Goal: Task Accomplishment & Management: Complete application form

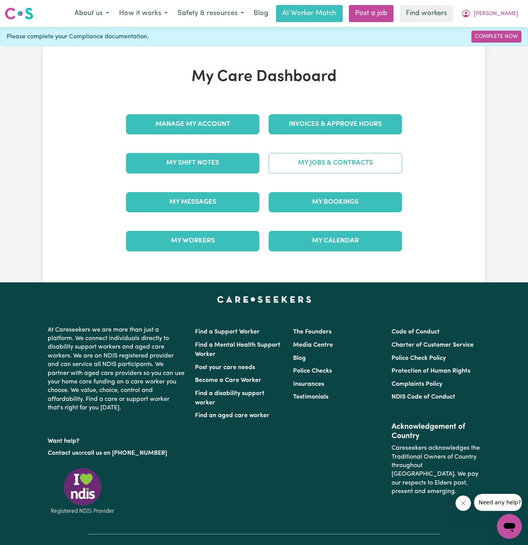
click at [336, 166] on link "My Jobs & Contracts" at bounding box center [335, 163] width 133 height 20
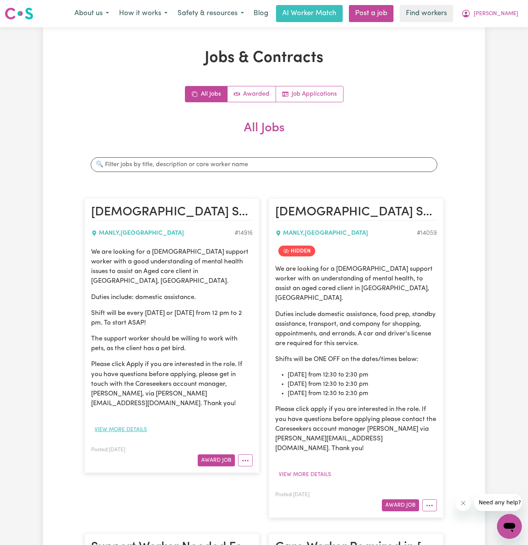
click at [131, 424] on button "View more details" at bounding box center [120, 430] width 59 height 12
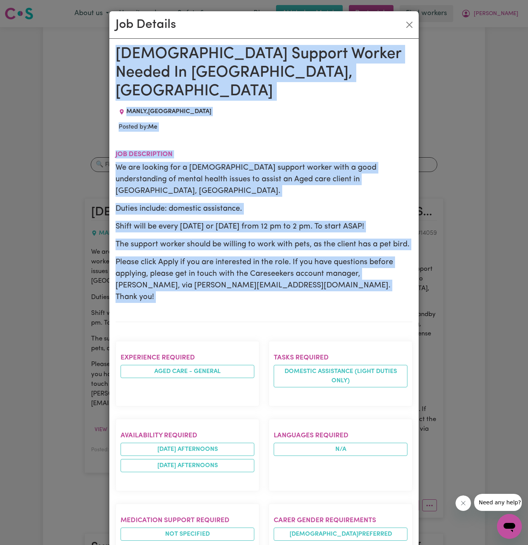
drag, startPoint x: 118, startPoint y: 55, endPoint x: 271, endPoint y: 538, distance: 506.7
click at [271, 538] on div "[DEMOGRAPHIC_DATA] Support Worker Needed In [GEOGRAPHIC_DATA], [GEOGRAPHIC_DATA…" at bounding box center [263, 438] width 297 height 787
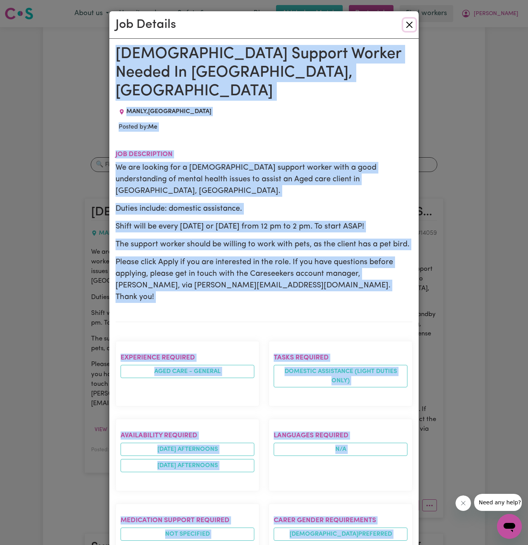
click at [410, 26] on button "Close" at bounding box center [409, 25] width 12 height 12
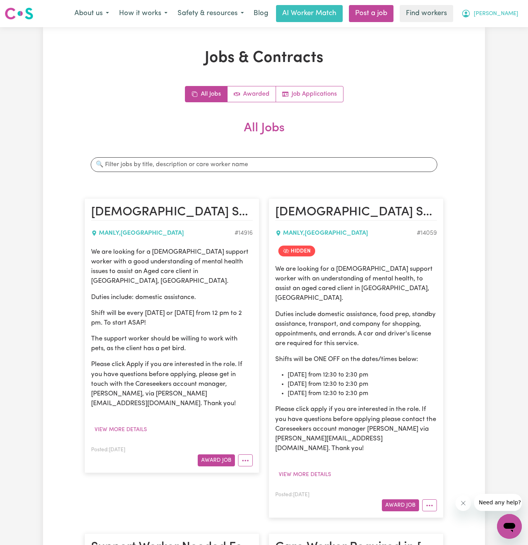
click at [512, 12] on span "[PERSON_NAME]" at bounding box center [496, 14] width 45 height 9
click at [501, 41] on link "Logout" at bounding box center [492, 44] width 61 height 15
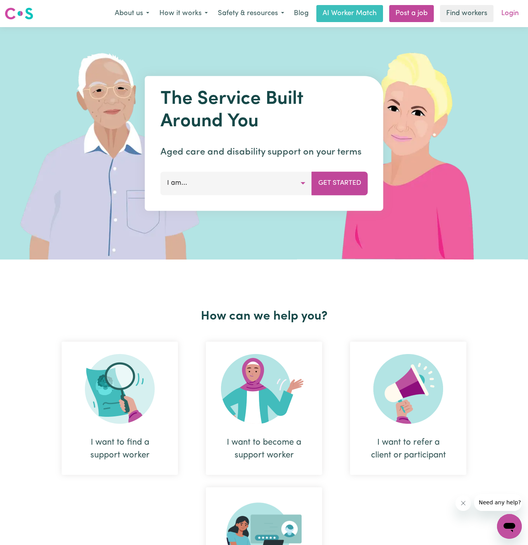
click at [513, 7] on link "Login" at bounding box center [509, 13] width 27 height 17
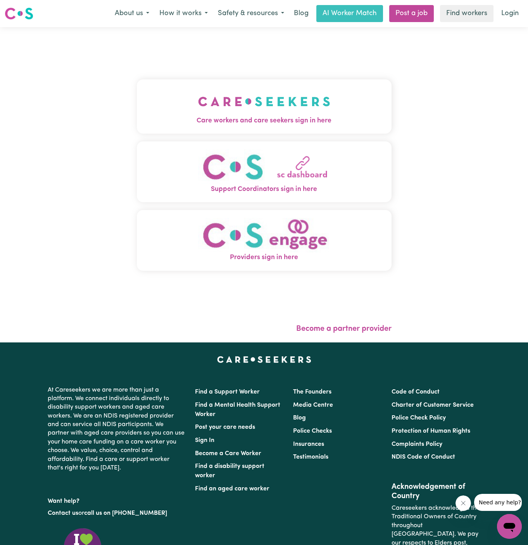
click at [286, 109] on img "Care workers and care seekers sign in here" at bounding box center [264, 101] width 132 height 29
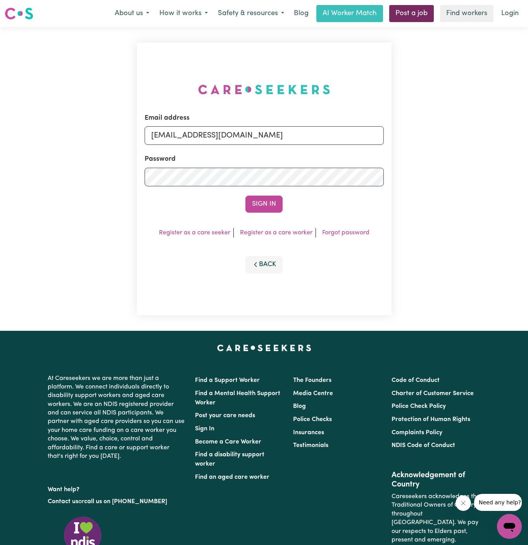
click at [419, 16] on link "Post a job" at bounding box center [411, 13] width 45 height 17
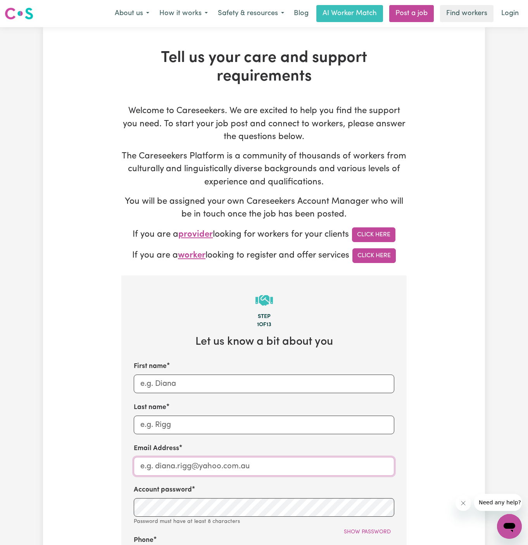
type input "[EMAIL_ADDRESS][DOMAIN_NAME]"
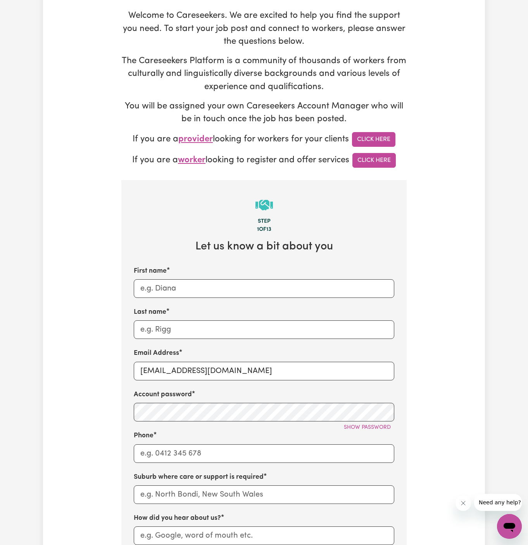
scroll to position [156, 0]
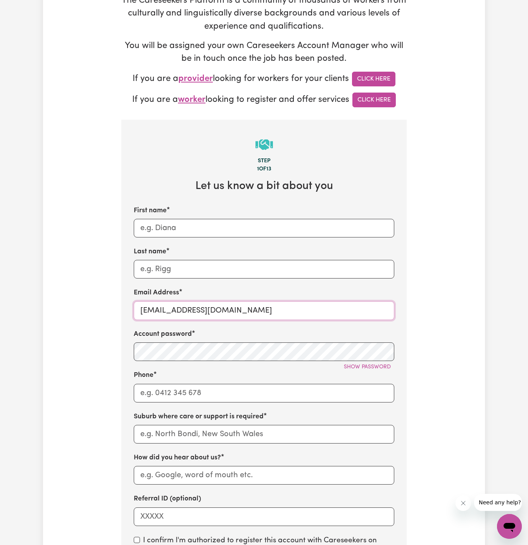
drag, startPoint x: 241, startPoint y: 311, endPoint x: 389, endPoint y: 308, distance: 148.1
click at [389, 308] on input "[EMAIL_ADDRESS][DOMAIN_NAME]" at bounding box center [264, 310] width 260 height 19
click at [310, 235] on input "First name" at bounding box center [264, 228] width 260 height 19
paste input "ClientWelby2C"
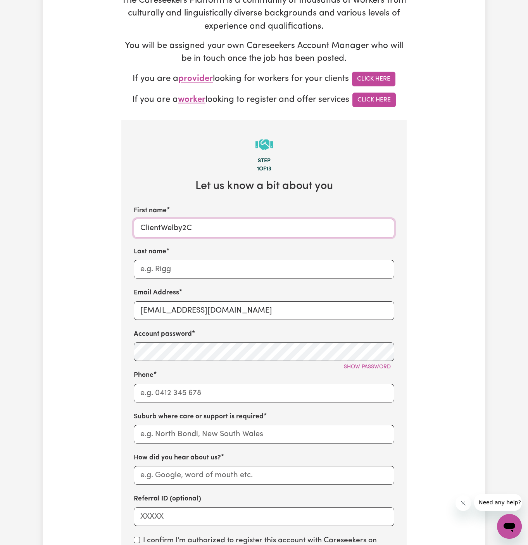
click at [159, 227] on input "ClientWelby2C" at bounding box center [264, 228] width 260 height 19
drag, startPoint x: 188, startPoint y: 227, endPoint x: 192, endPoint y: 227, distance: 4.7
click at [188, 227] on input "Client Welby2C" at bounding box center [264, 228] width 260 height 19
click at [210, 227] on input "Client Welby2C" at bounding box center [264, 228] width 260 height 19
type input "Client Welby2"
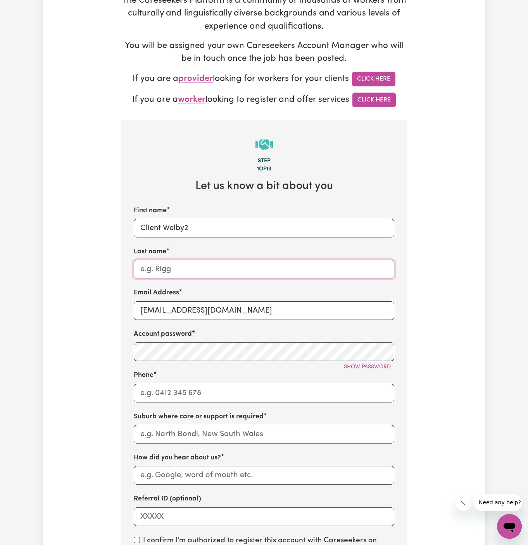
click at [210, 260] on input "Last name" at bounding box center [264, 269] width 260 height 19
click at [242, 268] on input "Last name" at bounding box center [264, 269] width 260 height 19
paste input "Chosen Family"
type input "Chosen Family"
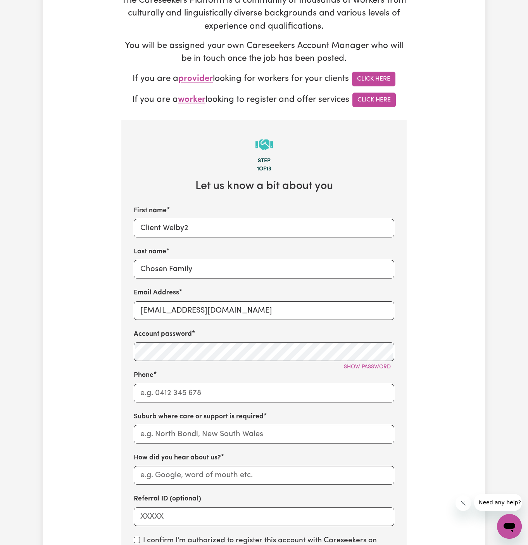
click at [396, 234] on section "Step 1 of 13 Let us know a bit about you First name Client Welby2 Last name Cho…" at bounding box center [263, 411] width 285 height 582
click at [223, 310] on input "[EMAIL_ADDRESS][DOMAIN_NAME]" at bounding box center [264, 310] width 260 height 19
paste input "Description Edit ClientWelby2CF"
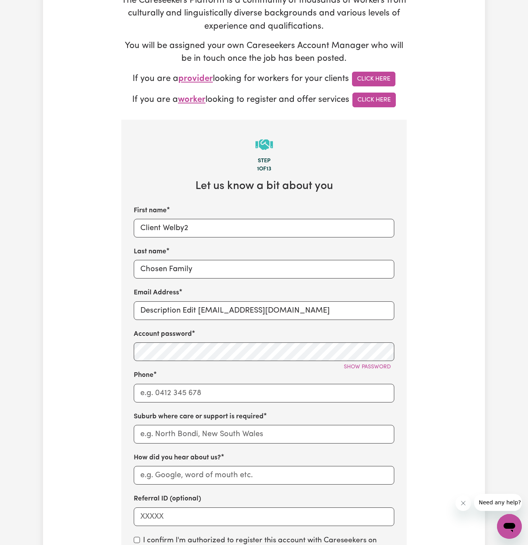
click at [286, 374] on div "Phone" at bounding box center [264, 386] width 260 height 32
drag, startPoint x: 197, startPoint y: 307, endPoint x: 122, endPoint y: 307, distance: 74.8
click at [122, 307] on section "Step 1 of 13 Let us know a bit about you First name Client Welby2 Last name Cho…" at bounding box center [263, 411] width 285 height 582
type input "[EMAIL_ADDRESS][DOMAIN_NAME]"
click at [386, 365] on span "Show password" at bounding box center [367, 367] width 47 height 6
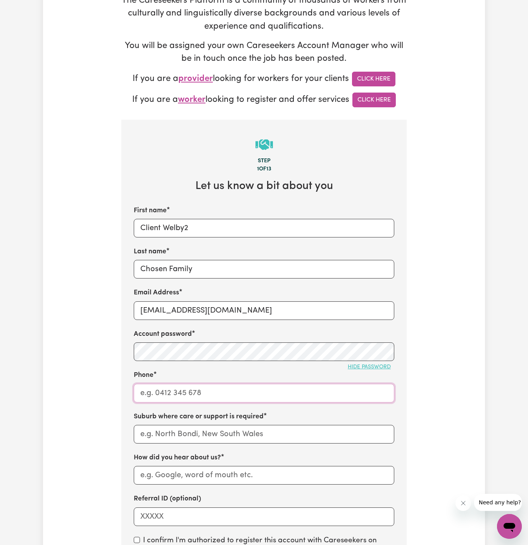
click at [193, 391] on input "Phone" at bounding box center [264, 393] width 260 height 19
type input "1300765465"
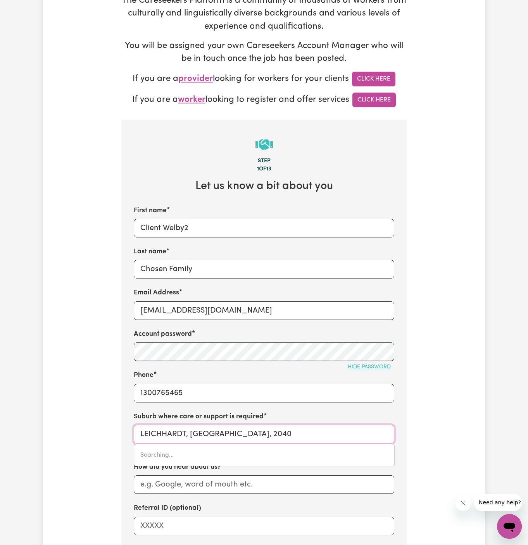
click at [196, 434] on input "LEICHHARDT, [GEOGRAPHIC_DATA], 2040" at bounding box center [264, 434] width 260 height 19
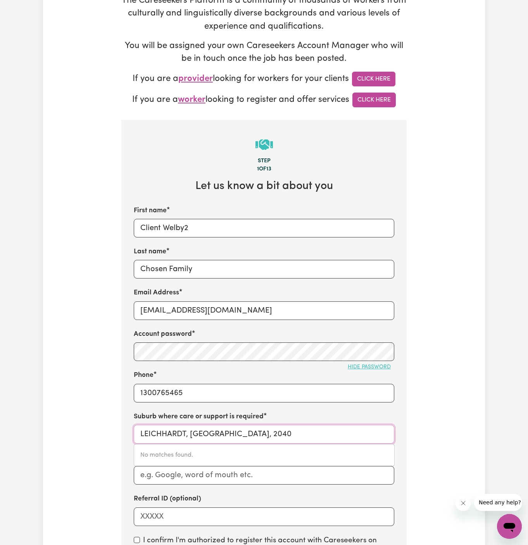
click at [196, 434] on input "LEICHHARDT, [GEOGRAPHIC_DATA], 2040" at bounding box center [264, 434] width 260 height 19
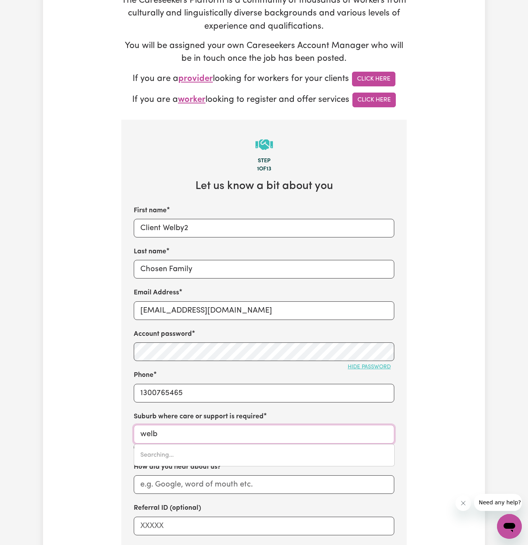
type input "welby"
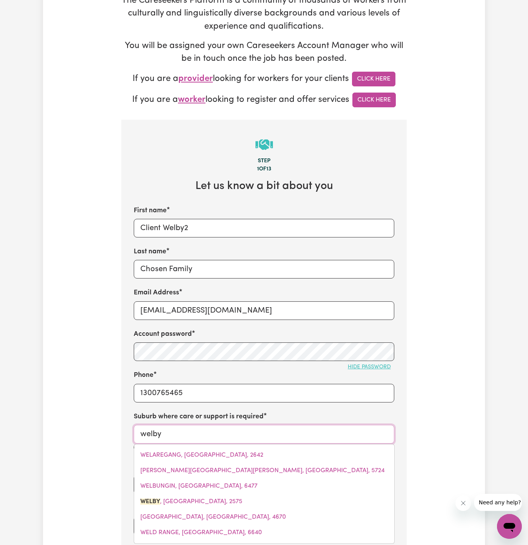
type input "welby, [GEOGRAPHIC_DATA], 2575"
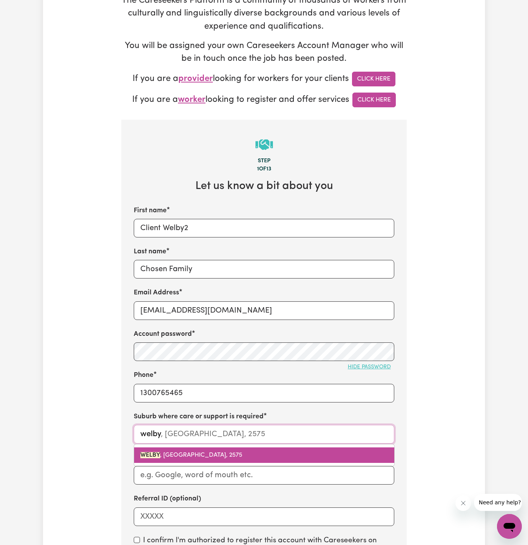
click at [206, 454] on span "WELBY , [GEOGRAPHIC_DATA], 2575" at bounding box center [191, 455] width 102 height 6
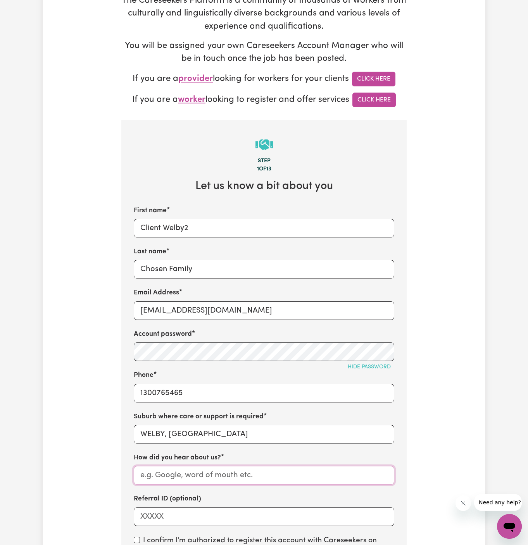
click at [204, 474] on input "How did you hear about us?" at bounding box center [264, 475] width 260 height 19
click at [168, 263] on input "Chosen Family" at bounding box center [264, 269] width 260 height 19
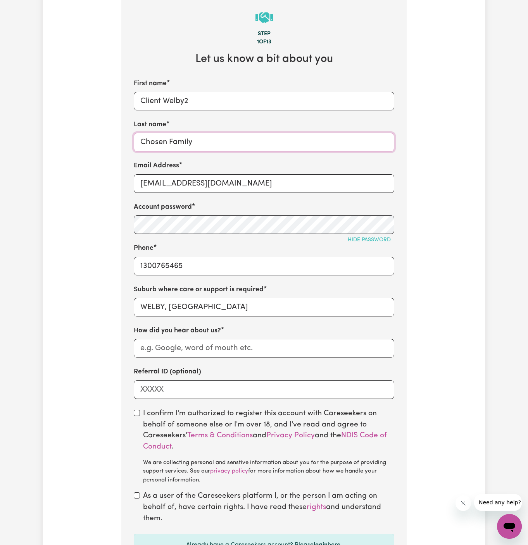
scroll to position [362, 0]
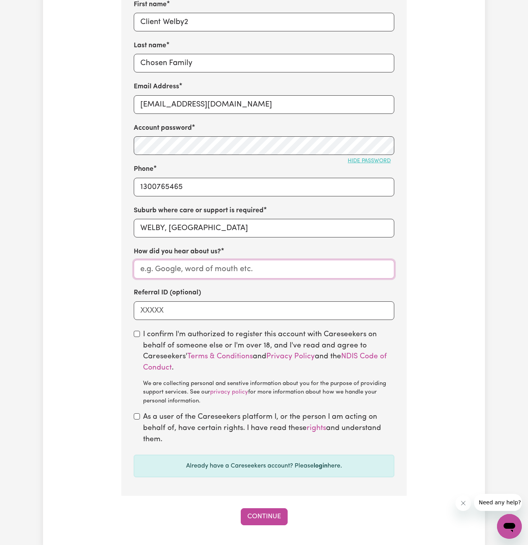
click at [205, 265] on input "How did you hear about us?" at bounding box center [264, 269] width 260 height 19
paste input "Chosen Family"
type input "Chosen Family"
click at [134, 329] on div "I confirm I'm authorized to register this account with Careseekers on behalf of…" at bounding box center [264, 367] width 260 height 77
click at [137, 337] on div "I confirm I'm authorized to register this account with Careseekers on behalf of…" at bounding box center [264, 367] width 260 height 77
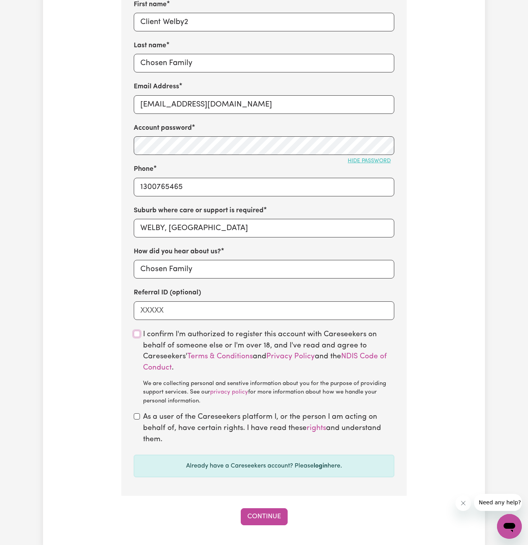
click at [136, 336] on input "checkbox" at bounding box center [137, 334] width 6 height 6
checkbox input "true"
click at [138, 419] on input "checkbox" at bounding box center [137, 416] width 6 height 6
checkbox input "true"
click at [253, 511] on button "Continue" at bounding box center [264, 516] width 47 height 17
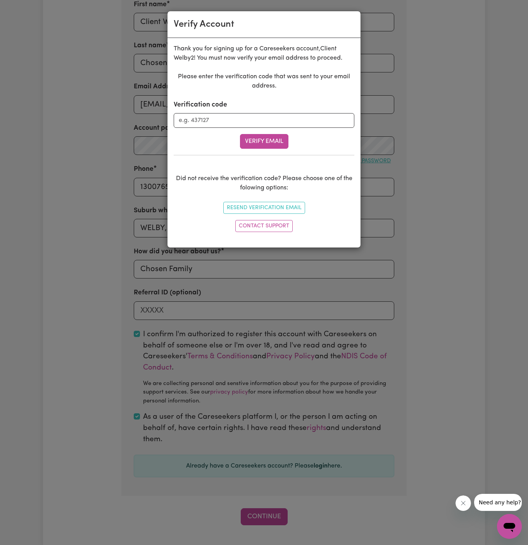
click at [231, 131] on form "Verification code Verify Email" at bounding box center [264, 124] width 181 height 49
click at [247, 117] on input "Verification code" at bounding box center [264, 120] width 181 height 15
paste input "806244"
type input "806244"
click at [266, 150] on div "Please enter the verification code that was sent to your email address. Verific…" at bounding box center [264, 153] width 181 height 163
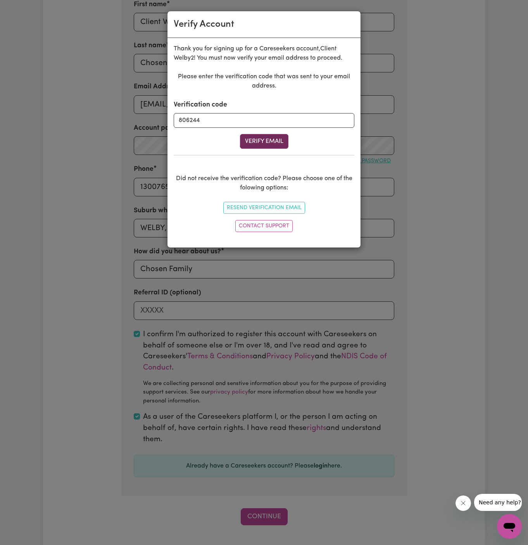
click at [276, 144] on button "Verify Email" at bounding box center [264, 141] width 48 height 15
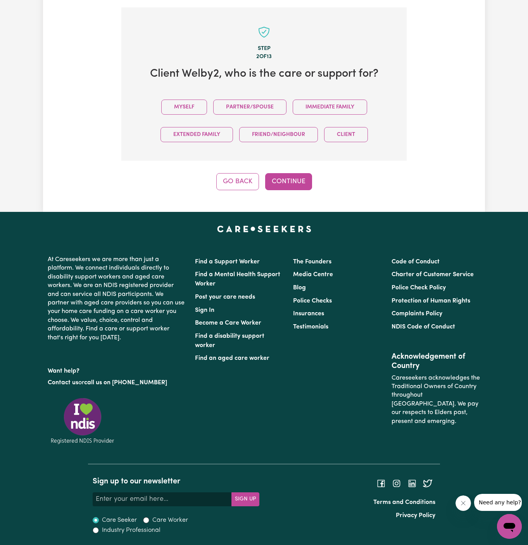
scroll to position [267, 0]
